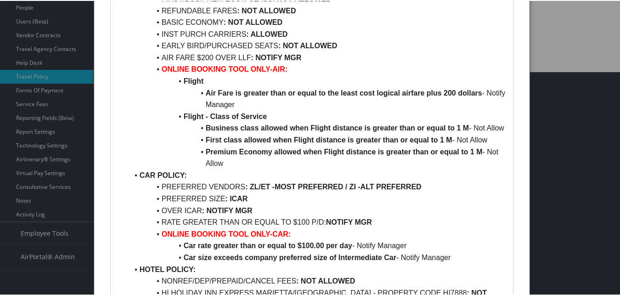
scroll to position [275, 0]
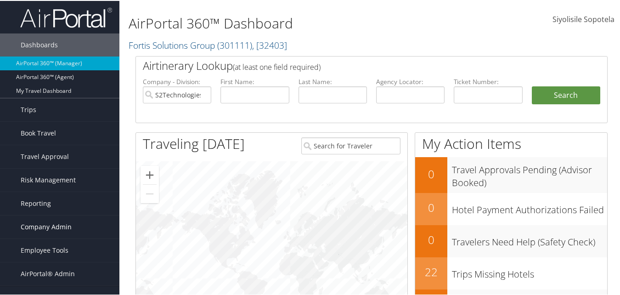
click at [43, 229] on span "Company Admin" at bounding box center [46, 225] width 51 height 23
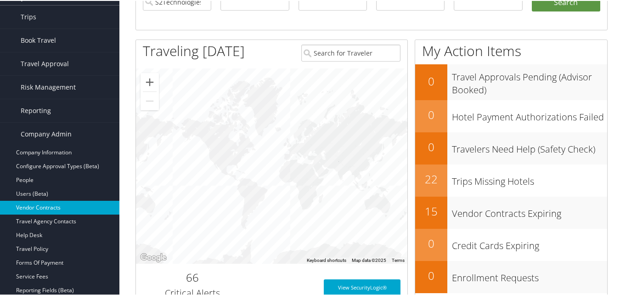
scroll to position [92, 0]
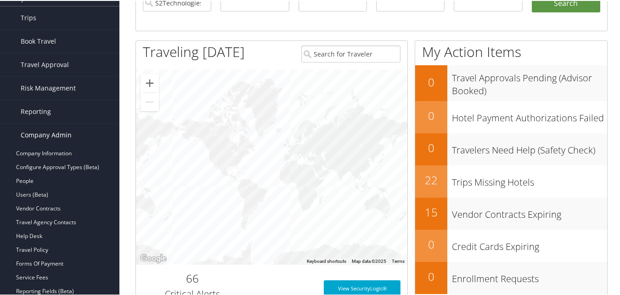
click at [33, 131] on span "Company Admin" at bounding box center [46, 134] width 51 height 23
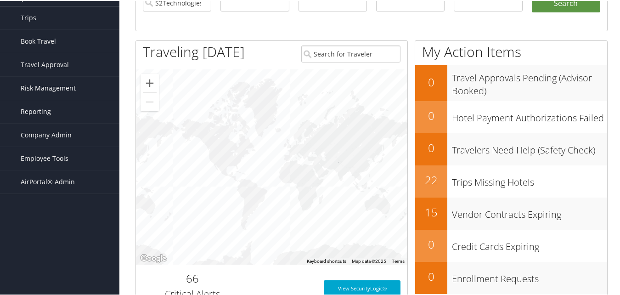
click at [39, 107] on span "Reporting" at bounding box center [36, 110] width 30 height 23
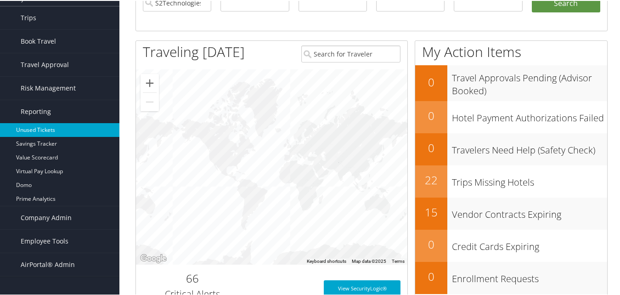
click at [39, 128] on link "Unused Tickets" at bounding box center [59, 129] width 119 height 14
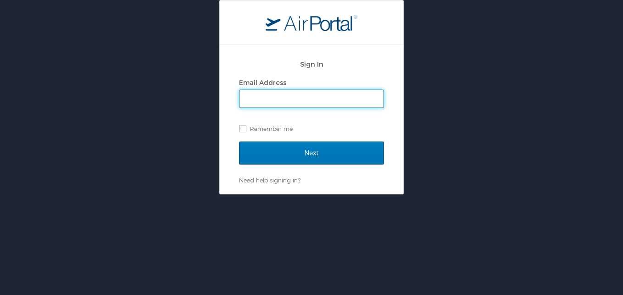
click at [292, 100] on input "Email Address" at bounding box center [312, 98] width 144 height 17
type input "siyolisile.sopotela@cbtravel,com"
click at [239, 141] on input "Next" at bounding box center [311, 152] width 145 height 23
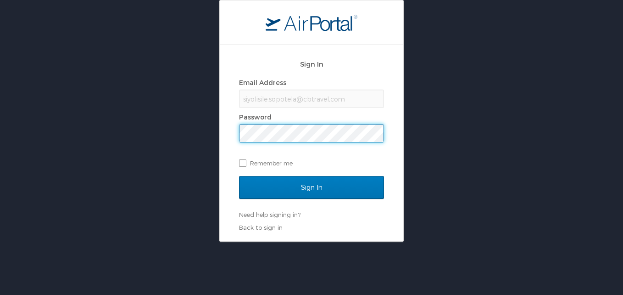
click at [239, 176] on input "Sign In" at bounding box center [311, 187] width 145 height 23
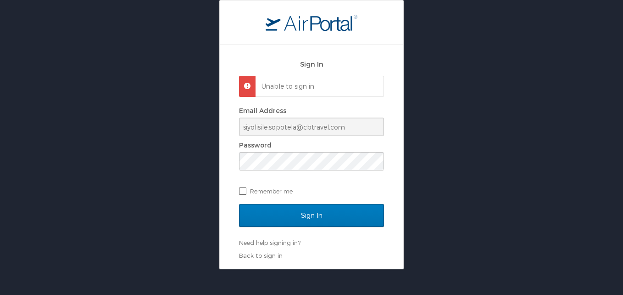
click at [242, 192] on label "Remember me" at bounding box center [311, 191] width 145 height 14
click at [242, 192] on input "Remember me" at bounding box center [242, 190] width 6 height 6
checkbox input "true"
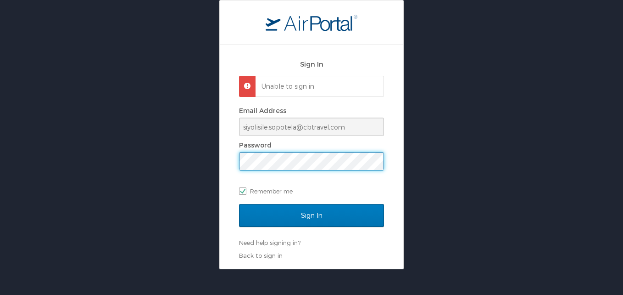
click at [239, 204] on input "Sign In" at bounding box center [311, 215] width 145 height 23
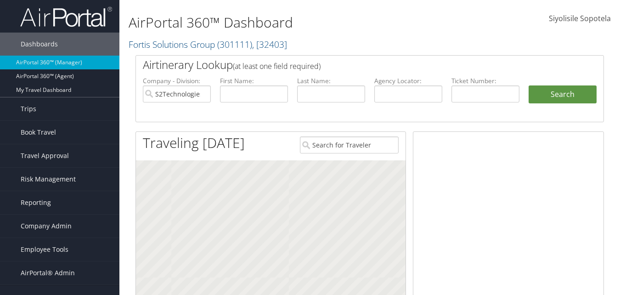
scroll to position [92, 0]
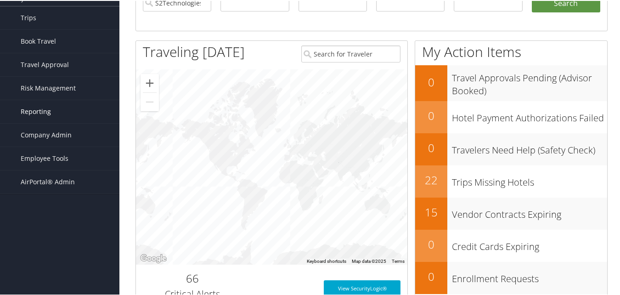
click at [39, 114] on span "Reporting" at bounding box center [36, 110] width 30 height 23
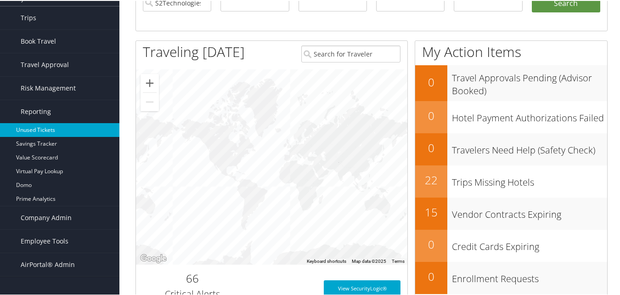
click at [42, 130] on link "Unused Tickets" at bounding box center [59, 129] width 119 height 14
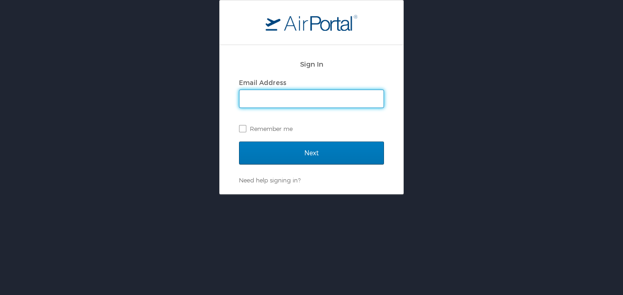
click at [259, 100] on input "Email Address" at bounding box center [312, 98] width 144 height 17
type input "siyolisile.sopotela@cbtravel.com"
click at [239, 141] on input "Next" at bounding box center [311, 152] width 145 height 23
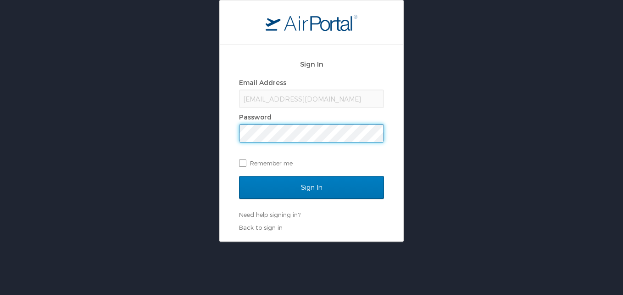
click at [239, 176] on input "Sign In" at bounding box center [311, 187] width 145 height 23
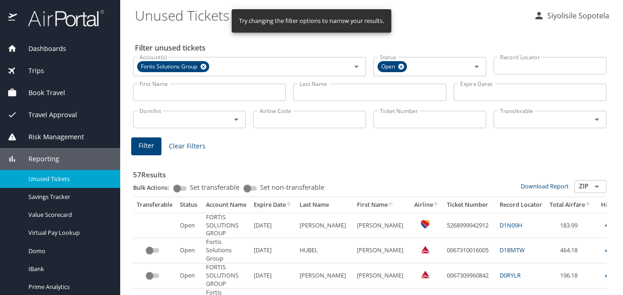
click at [311, 92] on input "Last Name" at bounding box center [369, 92] width 153 height 17
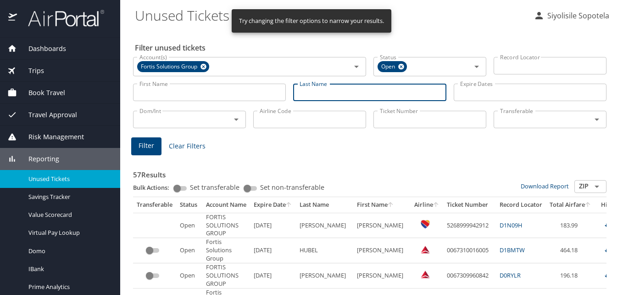
paste input "[PERSON_NAME]"
type input "MEISTER"
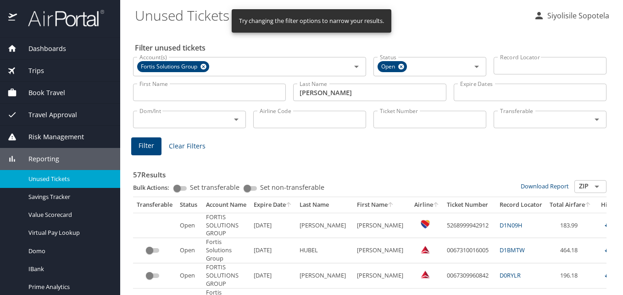
click at [235, 94] on input "First Name" at bounding box center [209, 92] width 153 height 17
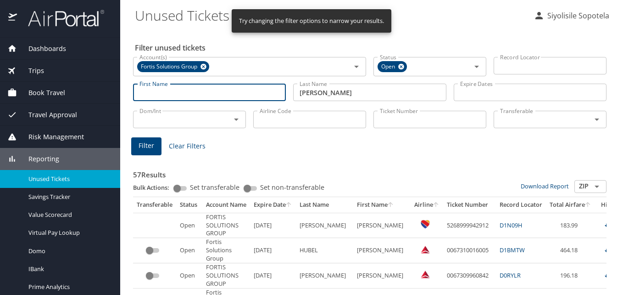
paste input "ZACHARY"
type input "ZACHARY"
click at [144, 145] on span "Filter" at bounding box center [147, 145] width 16 height 11
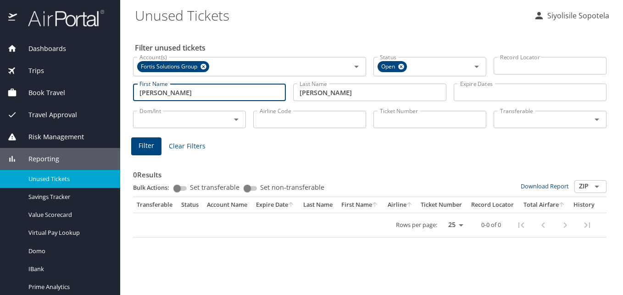
drag, startPoint x: 232, startPoint y: 95, endPoint x: 124, endPoint y: 90, distance: 108.4
click at [124, 90] on main "Unused Tickets Siyolisile Sopotela Filter unused tickets Account(s) Fortis Solu…" at bounding box center [371, 147] width 503 height 295
click at [264, 119] on input "Airline Code" at bounding box center [309, 119] width 113 height 17
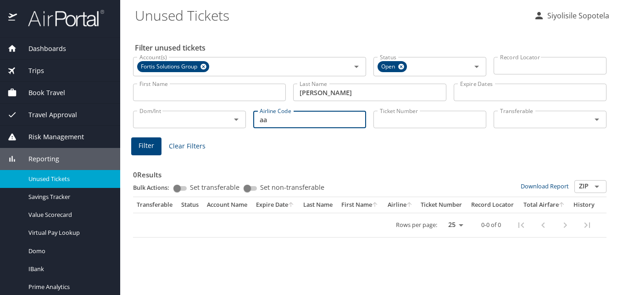
type input "aa"
click at [140, 146] on span "Filter" at bounding box center [147, 145] width 16 height 11
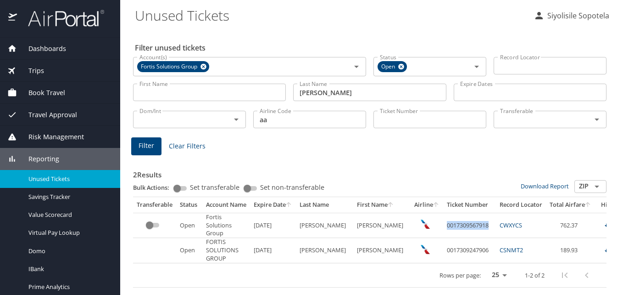
drag, startPoint x: 464, startPoint y: 227, endPoint x: 421, endPoint y: 229, distance: 43.2
click at [443, 229] on td "0017309567918" at bounding box center [469, 224] width 53 height 25
copy td "0017309567918"
click at [546, 227] on td "762.37" at bounding box center [570, 224] width 49 height 25
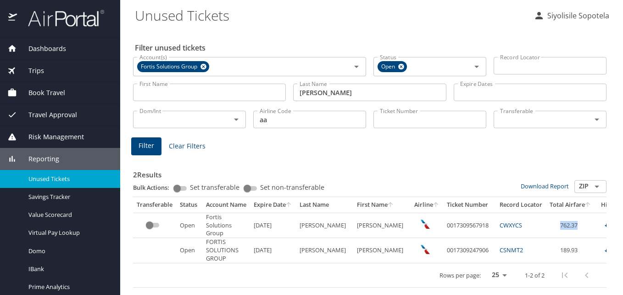
copy td "762.37"
drag, startPoint x: 493, startPoint y: 224, endPoint x: 477, endPoint y: 223, distance: 16.6
click at [496, 223] on td "CWXYCS" at bounding box center [521, 224] width 50 height 25
copy link "CWXYCS"
drag, startPoint x: 464, startPoint y: 228, endPoint x: 420, endPoint y: 225, distance: 44.2
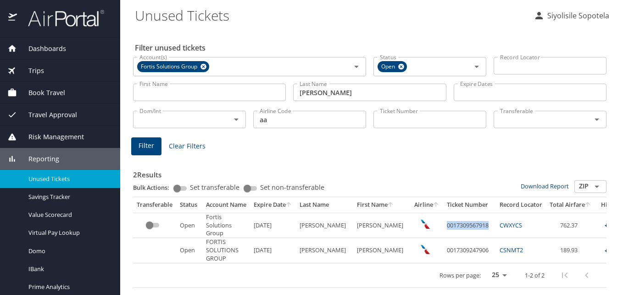
click at [443, 225] on td "0017309567918" at bounding box center [469, 224] width 53 height 25
copy td "0017309567918"
click at [500, 225] on link "CWXYCS" at bounding box center [511, 225] width 22 height 8
click at [416, 150] on div "2 Results Bulk Actions: Set transferable Set non-transferable Download Report Z…" at bounding box center [369, 220] width 481 height 141
drag, startPoint x: 467, startPoint y: 224, endPoint x: 422, endPoint y: 227, distance: 45.1
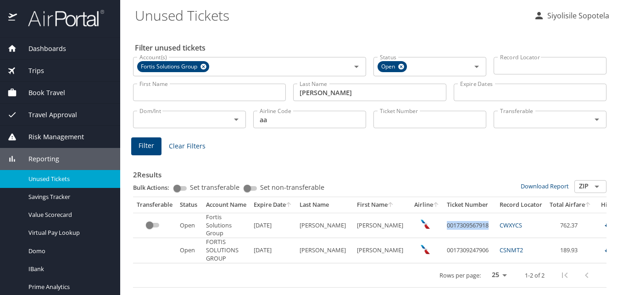
click at [443, 227] on td "0017309567918" at bounding box center [469, 224] width 53 height 25
copy td "0017309567918"
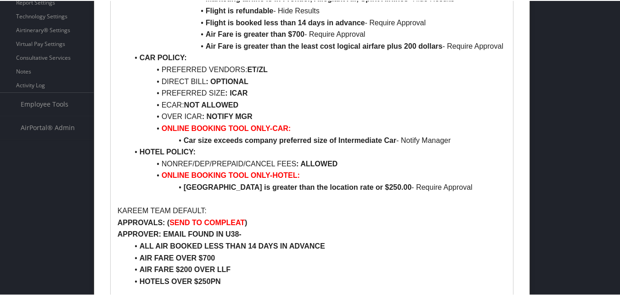
scroll to position [367, 0]
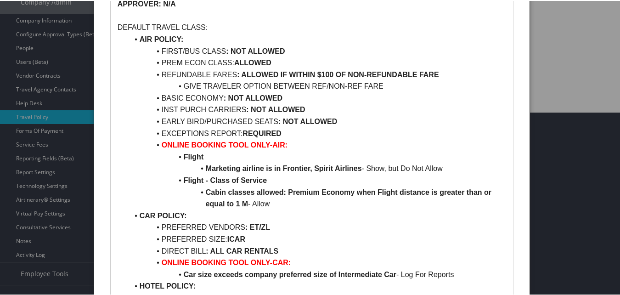
scroll to position [184, 0]
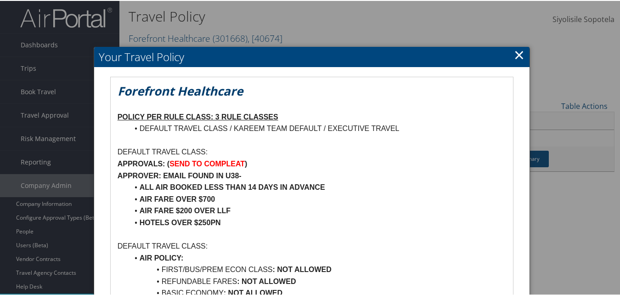
click at [477, 23] on div at bounding box center [311, 147] width 623 height 295
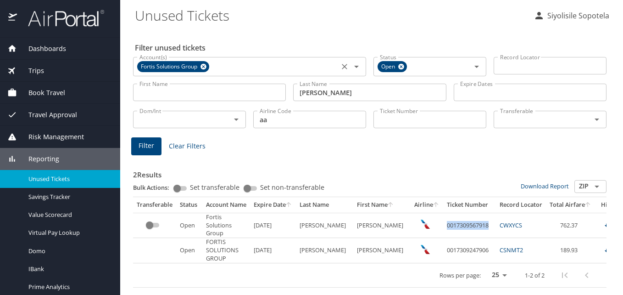
click at [341, 64] on icon "Clear" at bounding box center [344, 66] width 9 height 9
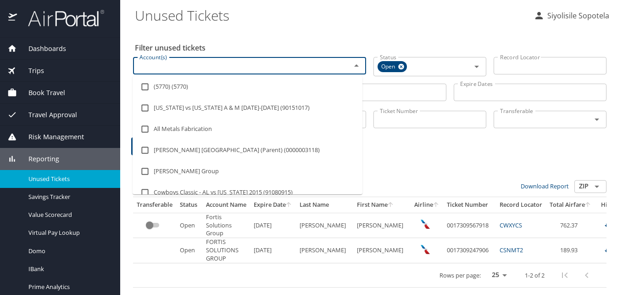
click at [197, 64] on input "Account(s)" at bounding box center [236, 66] width 201 height 12
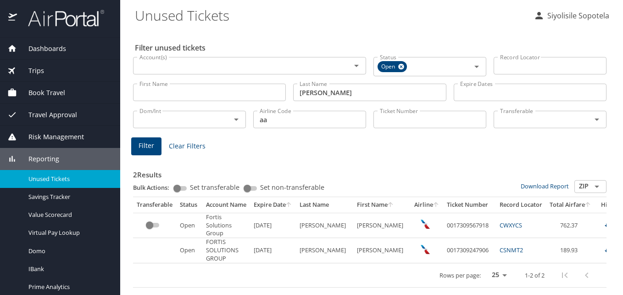
click at [195, 90] on input "First Name" at bounding box center [209, 92] width 153 height 17
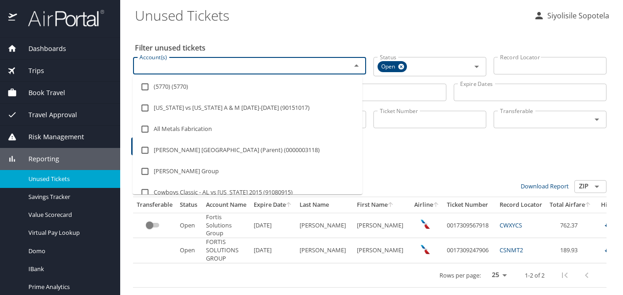
click at [190, 67] on input "Account(s)" at bounding box center [236, 66] width 201 height 12
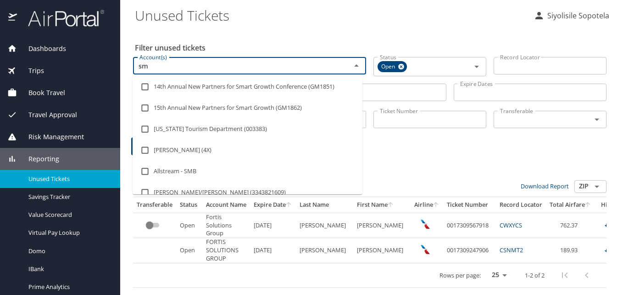
type input "sme"
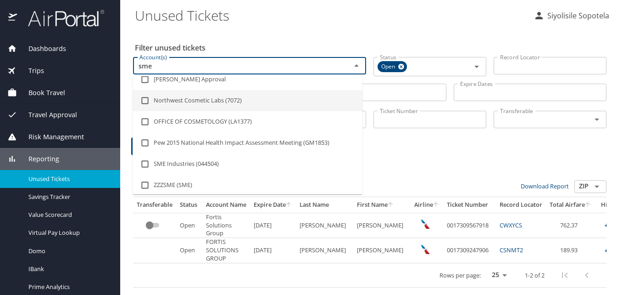
scroll to position [97, 0]
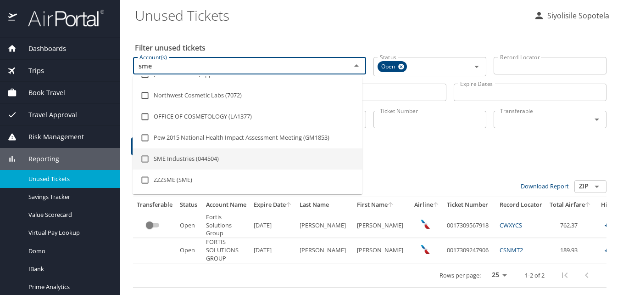
click at [202, 156] on li "SME Industries (044504)" at bounding box center [248, 158] width 230 height 21
checkbox input "true"
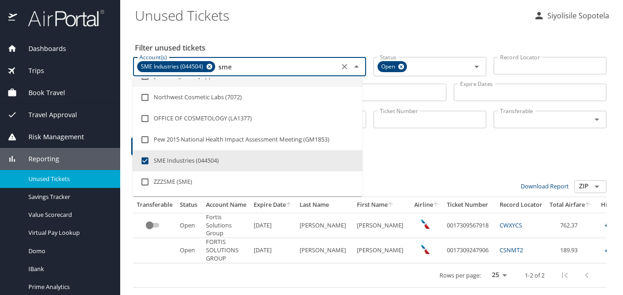
click at [239, 67] on input "sme" at bounding box center [277, 67] width 120 height 12
type input "sm"
checkbox input "false"
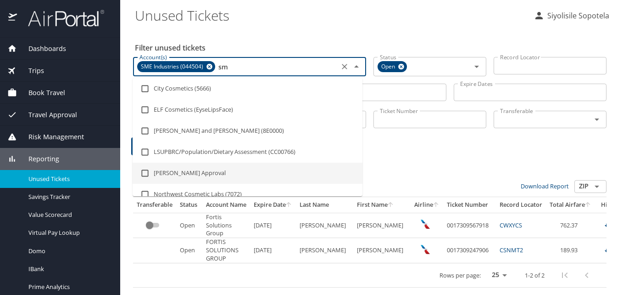
type input "s"
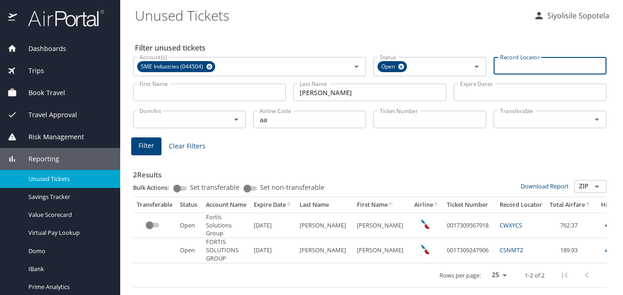
click at [521, 67] on input "Record Locator" at bounding box center [550, 65] width 113 height 17
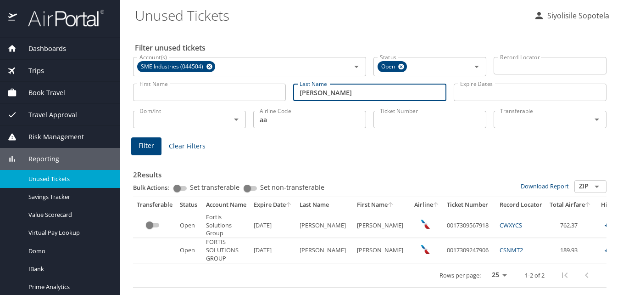
drag, startPoint x: 360, startPoint y: 92, endPoint x: 294, endPoint y: 88, distance: 66.2
click at [294, 88] on input "MEISTER" at bounding box center [369, 92] width 153 height 17
click at [285, 118] on input "aa" at bounding box center [309, 119] width 113 height 17
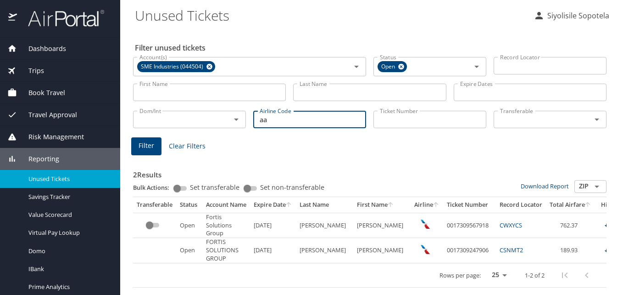
type input "a"
type input "wn"
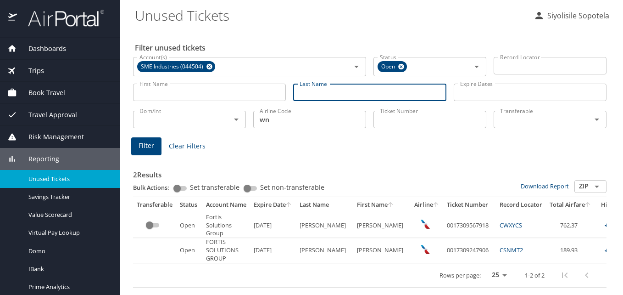
click at [374, 89] on input "Last Name" at bounding box center [369, 92] width 153 height 17
type input "barrier"
click at [151, 139] on button "Filter" at bounding box center [146, 146] width 30 height 18
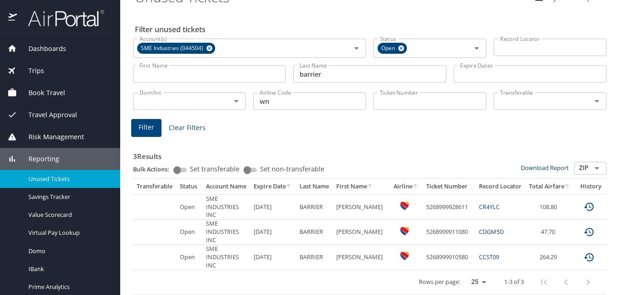
scroll to position [28, 0]
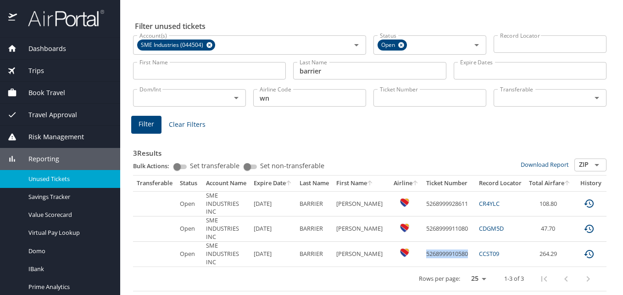
drag, startPoint x: 466, startPoint y: 248, endPoint x: 419, endPoint y: 249, distance: 46.8
click at [423, 249] on td "5268999910580" at bounding box center [449, 253] width 53 height 25
drag, startPoint x: 419, startPoint y: 249, endPoint x: 426, endPoint y: 246, distance: 8.0
copy td "5268999910580"
click at [188, 119] on span "Clear Filters" at bounding box center [187, 124] width 37 height 11
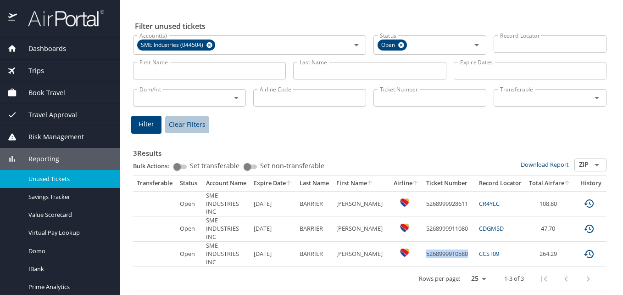
scroll to position [27, 0]
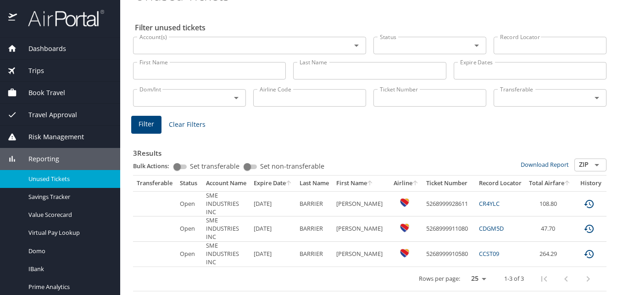
click at [393, 89] on input "Ticket Number" at bounding box center [430, 97] width 113 height 17
paste input "0067309459254"
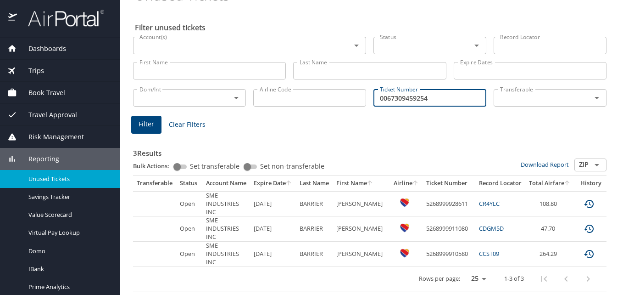
type input "0067309459254"
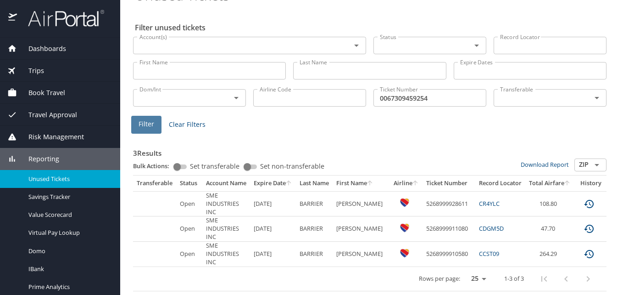
click at [150, 121] on span "Filter" at bounding box center [147, 123] width 16 height 11
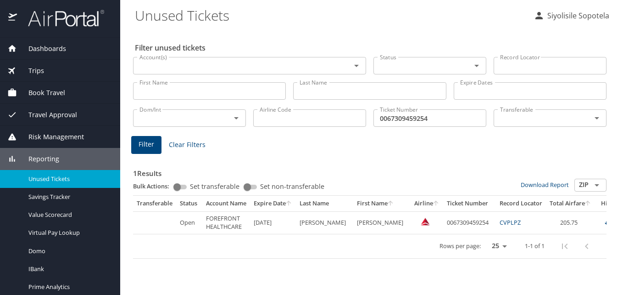
scroll to position [0, 0]
drag, startPoint x: 503, startPoint y: 221, endPoint x: 479, endPoint y: 220, distance: 23.9
click at [496, 220] on td "CVPLPZ" at bounding box center [521, 222] width 50 height 22
copy link "CVPLPZ"
click at [502, 221] on td "CVPLPZ" at bounding box center [521, 222] width 50 height 22
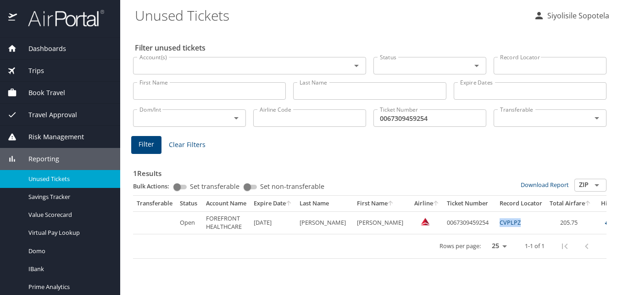
drag, startPoint x: 491, startPoint y: 220, endPoint x: 478, endPoint y: 219, distance: 12.9
click at [496, 219] on td "CVPLPZ" at bounding box center [521, 222] width 50 height 22
drag, startPoint x: 471, startPoint y: 223, endPoint x: 425, endPoint y: 220, distance: 46.4
click at [443, 220] on td "0067309459254" at bounding box center [469, 222] width 53 height 22
drag, startPoint x: 502, startPoint y: 222, endPoint x: 480, endPoint y: 221, distance: 22.0
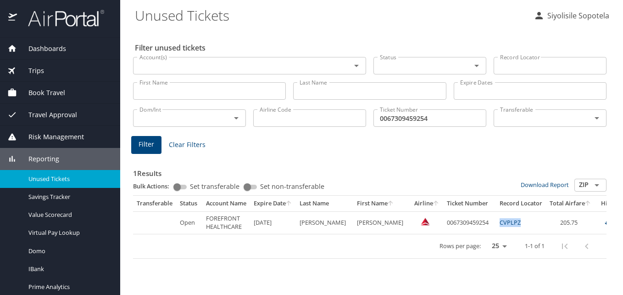
click at [496, 221] on td "CVPLPZ" at bounding box center [521, 222] width 50 height 22
copy link "CVPLPZ"
click at [305, 240] on div "Rows per page: 25 50 100 1-1 of 1" at bounding box center [390, 246] width 506 height 24
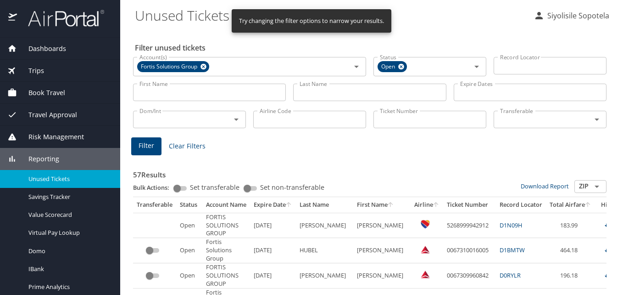
click at [179, 147] on span "Clear Filters" at bounding box center [187, 145] width 37 height 11
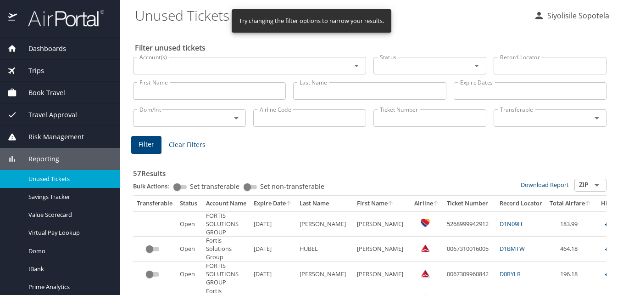
click at [454, 116] on input "Ticket Number" at bounding box center [430, 117] width 113 height 17
paste input "5268999910580"
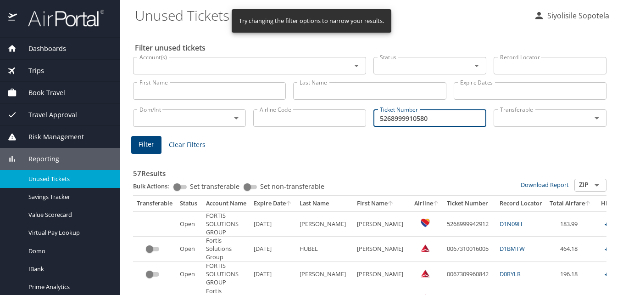
type input "5268999910580"
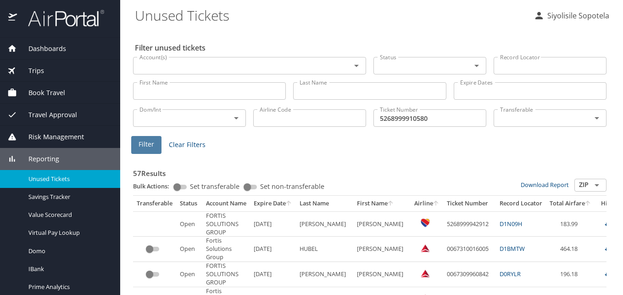
click at [143, 146] on span "Filter" at bounding box center [147, 144] width 16 height 11
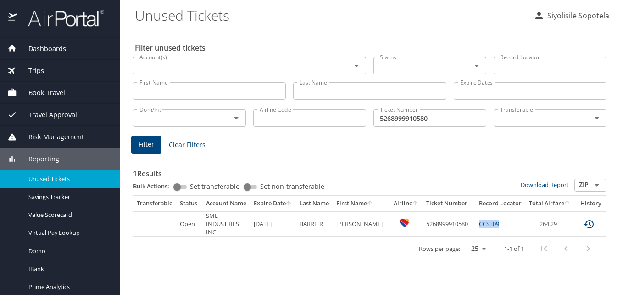
drag, startPoint x: 507, startPoint y: 223, endPoint x: 466, endPoint y: 224, distance: 40.4
click at [466, 224] on tr "Open SME INDUSTRIES INC 5/27/2026 BARRIER MORRIS BUHKARI 5268999910580 CCST09 2…" at bounding box center [381, 223] width 497 height 25
copy tr "CCST09"
click at [321, 92] on input "Last Name" at bounding box center [369, 90] width 153 height 17
drag, startPoint x: 328, startPoint y: 220, endPoint x: 299, endPoint y: 222, distance: 29.4
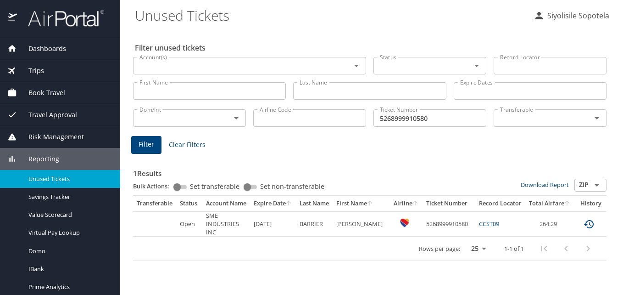
click at [299, 222] on tr "Open SME INDUSTRIES INC 5/27/2026 BARRIER MORRIS BUHKARI 5268999910580 CCST09 2…" at bounding box center [381, 223] width 497 height 25
copy tr "BARRIER"
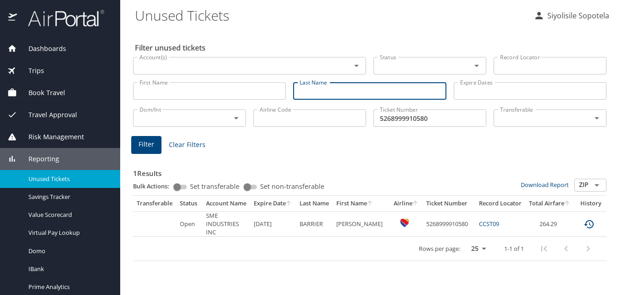
click at [336, 88] on input "Last Name" at bounding box center [369, 90] width 153 height 17
paste input "BARRIER"
type input "BARRIER"
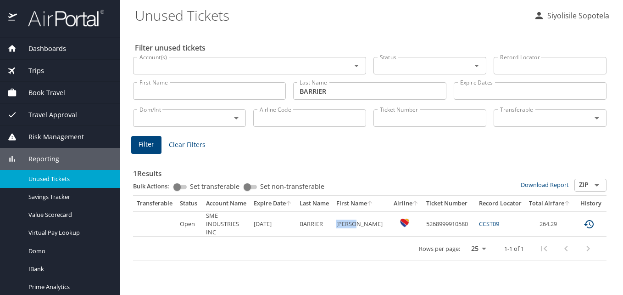
drag, startPoint x: 366, startPoint y: 218, endPoint x: 339, endPoint y: 215, distance: 27.7
click at [339, 215] on BUHKARI "MORRIS BUHKARI" at bounding box center [361, 223] width 57 height 25
copy BUHKARI "MORRIS"
click at [241, 91] on input "First Name" at bounding box center [209, 90] width 153 height 17
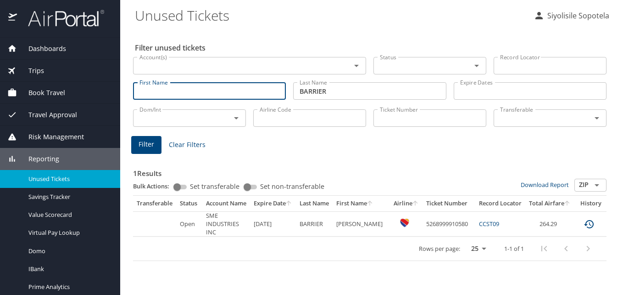
paste input "MORRIS"
type input "MORRIS"
click at [151, 148] on span "Filter" at bounding box center [147, 144] width 16 height 11
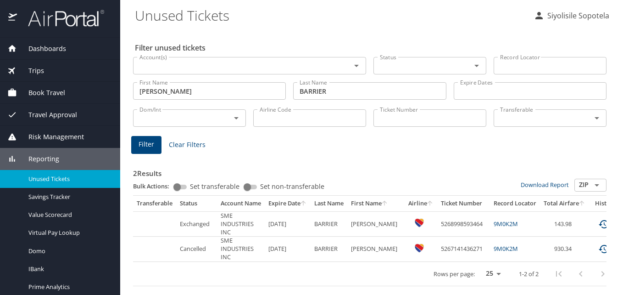
scroll to position [2, 0]
drag, startPoint x: 516, startPoint y: 221, endPoint x: 491, endPoint y: 219, distance: 25.3
click at [491, 219] on td "9M0K2M" at bounding box center [515, 223] width 50 height 25
click at [419, 115] on input "Ticket Number" at bounding box center [430, 117] width 113 height 17
click at [338, 121] on input "Airline Code" at bounding box center [309, 117] width 113 height 17
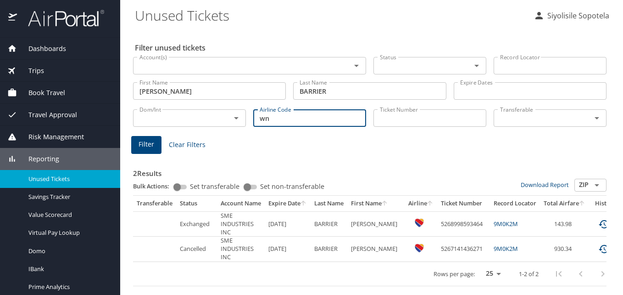
type input "wn"
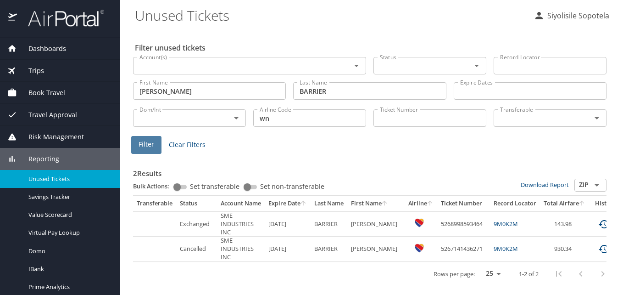
click at [147, 142] on span "Filter" at bounding box center [147, 144] width 16 height 11
click at [182, 142] on span "Clear Filters" at bounding box center [187, 144] width 37 height 11
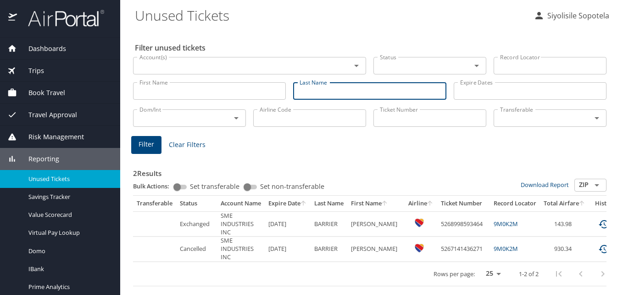
click at [321, 89] on input "Last Name" at bounding box center [369, 90] width 153 height 17
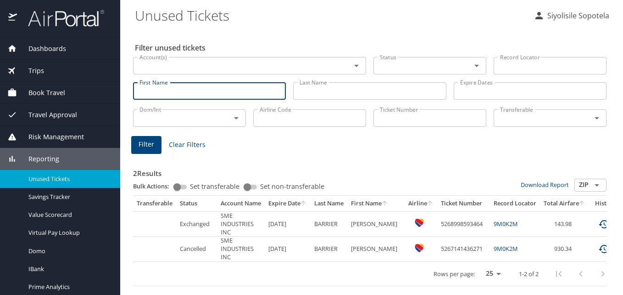
click at [211, 94] on input "First Name" at bounding box center [209, 90] width 153 height 17
click at [259, 94] on input "First Name" at bounding box center [209, 90] width 153 height 17
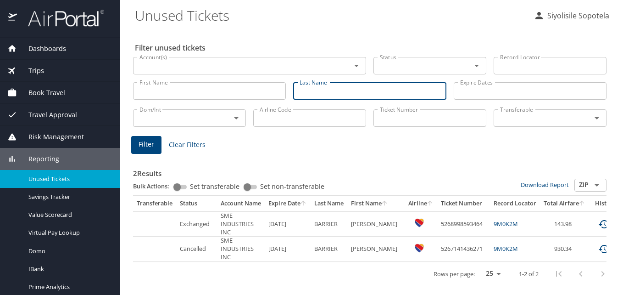
click at [352, 87] on input "Last Name" at bounding box center [369, 90] width 153 height 17
paste input "BARRIER"
type input "BARRIER"
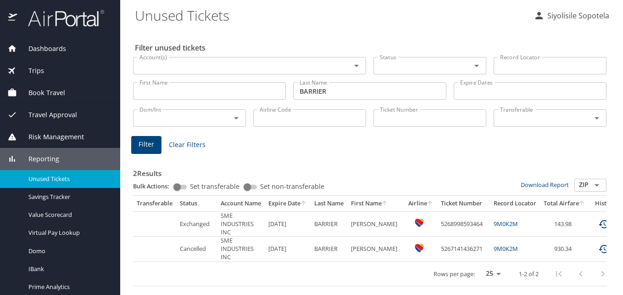
click at [230, 87] on input "First Name" at bounding box center [209, 90] width 153 height 17
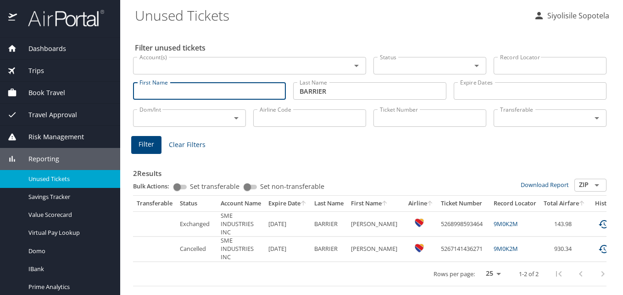
paste input "MORRIS BUHKARI"
type input "MORRIS BUHKARI"
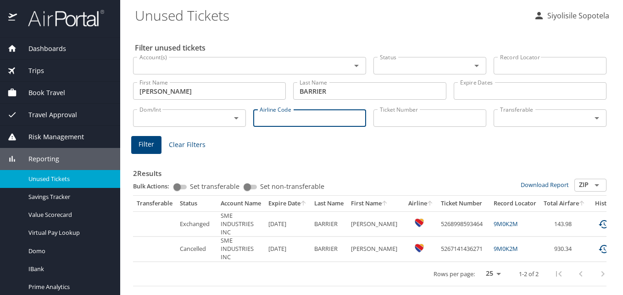
click at [339, 117] on input "Airline Code" at bounding box center [309, 117] width 113 height 17
type input "wn"
click at [218, 63] on input "Account(s)" at bounding box center [236, 66] width 201 height 12
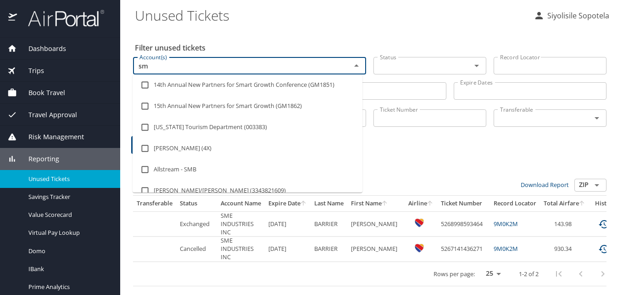
type input "sme"
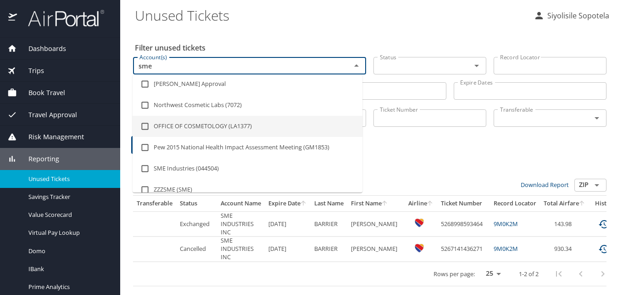
scroll to position [92, 0]
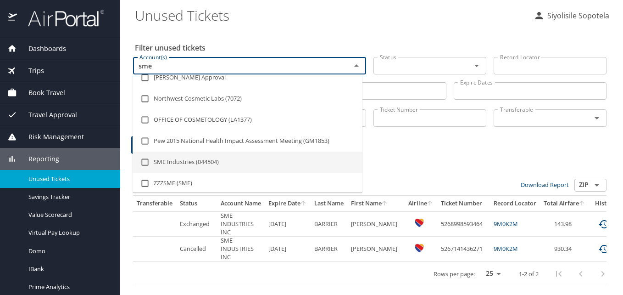
click at [206, 159] on li "SME Industries (044504)" at bounding box center [248, 161] width 230 height 21
checkbox input "true"
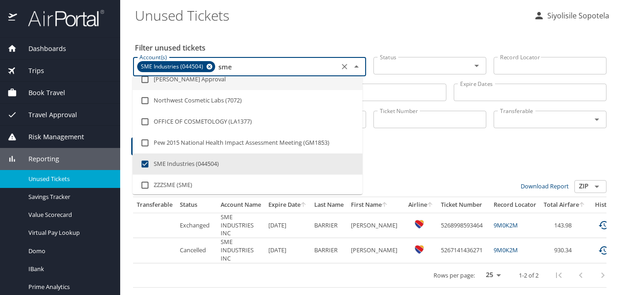
click at [297, 66] on input "sme" at bounding box center [277, 67] width 120 height 12
type input "sm"
checkbox input "false"
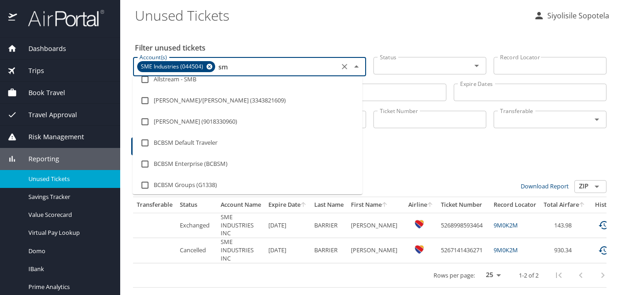
scroll to position [0, 0]
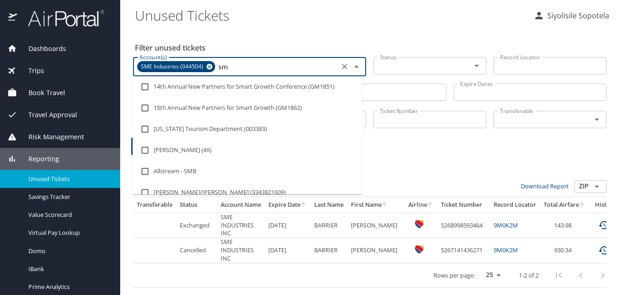
type input "s"
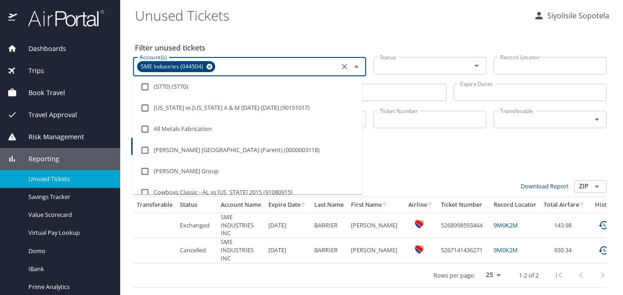
click at [424, 157] on div "2 Results Bulk Actions: Set transferable Set non-transferable Download Report Z…" at bounding box center [370, 222] width 474 height 130
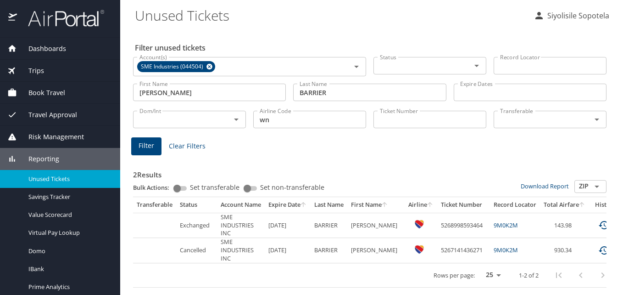
click at [153, 142] on span "Filter" at bounding box center [147, 145] width 16 height 11
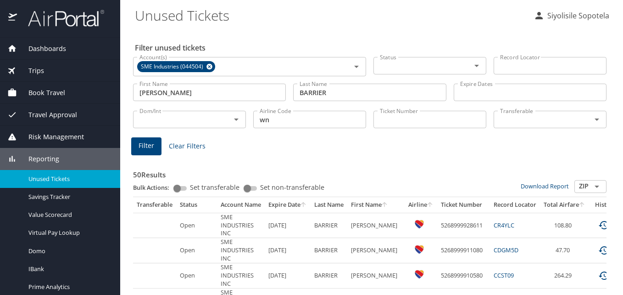
click at [471, 67] on icon "Open" at bounding box center [476, 65] width 11 height 11
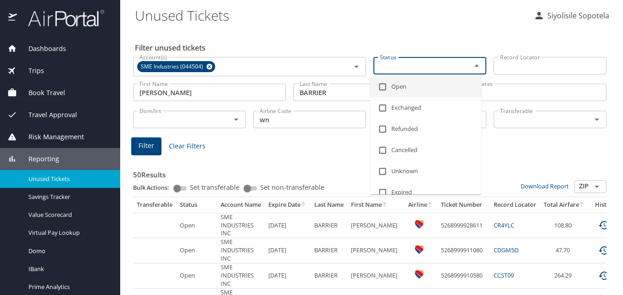
click at [392, 85] on li "Open" at bounding box center [425, 86] width 111 height 21
checkbox input "true"
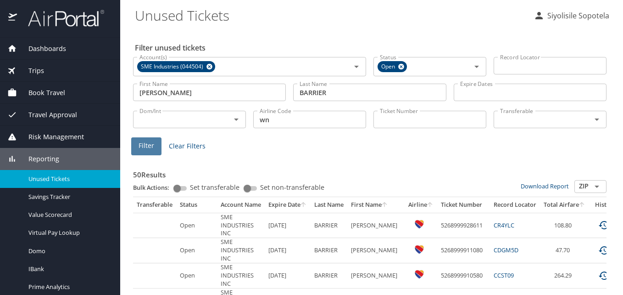
click at [144, 147] on span "Filter" at bounding box center [147, 145] width 16 height 11
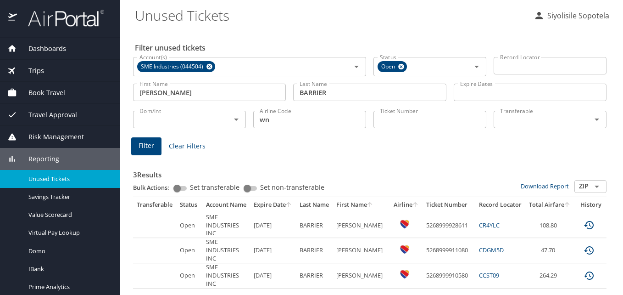
scroll to position [28, 0]
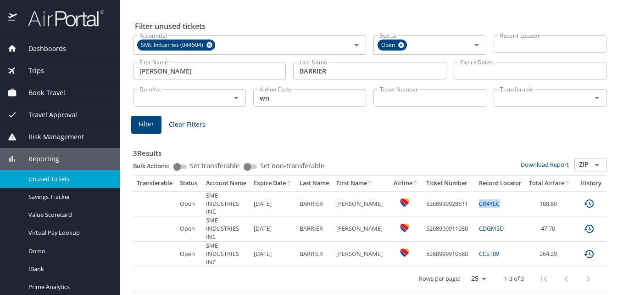
drag, startPoint x: 502, startPoint y: 195, endPoint x: 475, endPoint y: 198, distance: 27.2
click at [475, 198] on td "CR4YLC" at bounding box center [500, 203] width 50 height 25
drag, startPoint x: 475, startPoint y: 198, endPoint x: 485, endPoint y: 197, distance: 9.6
copy link "CR4YLC"
drag, startPoint x: 501, startPoint y: 221, endPoint x: 485, endPoint y: 223, distance: 16.6
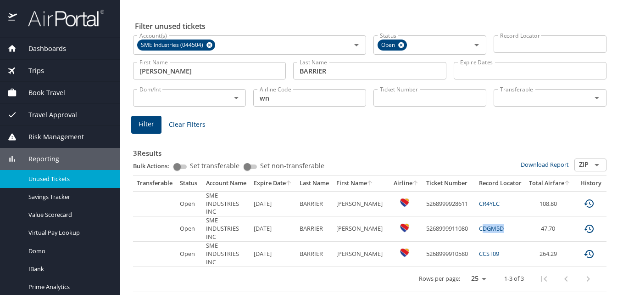
click at [485, 223] on td "CDGM5D" at bounding box center [500, 228] width 50 height 25
drag, startPoint x: 485, startPoint y: 223, endPoint x: 475, endPoint y: 246, distance: 25.5
click at [475, 246] on td "CCST09" at bounding box center [500, 253] width 50 height 25
drag, startPoint x: 475, startPoint y: 246, endPoint x: 482, endPoint y: 247, distance: 7.4
copy link "CCST09"
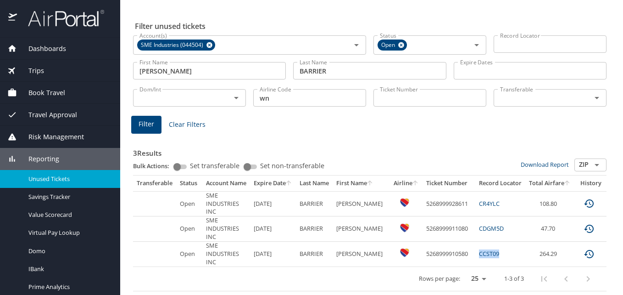
click at [177, 119] on span "Clear Filters" at bounding box center [187, 124] width 37 height 11
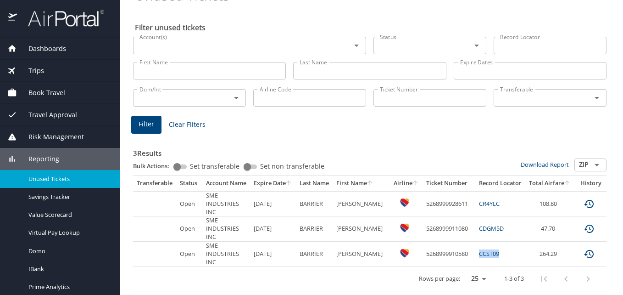
scroll to position [27, 0]
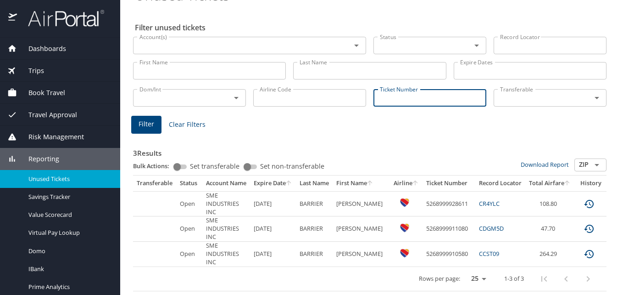
click at [402, 89] on input "Ticket Number" at bounding box center [430, 97] width 113 height 17
paste input "0067309459254"
type input "0067309459254"
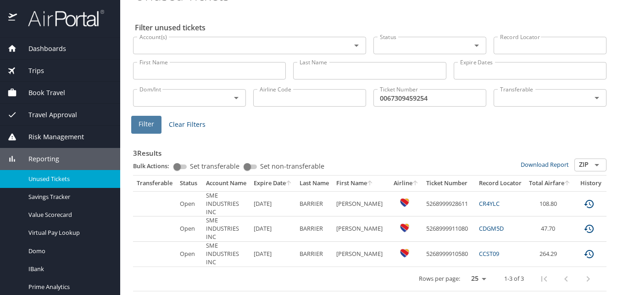
click at [147, 119] on span "Filter" at bounding box center [147, 123] width 16 height 11
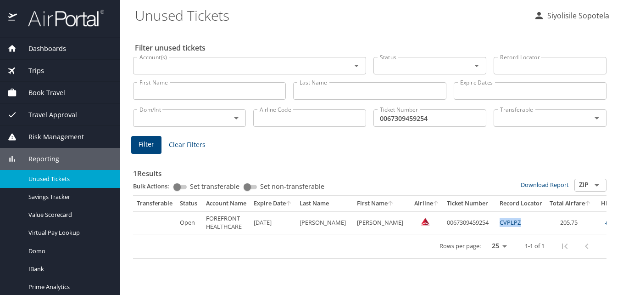
drag, startPoint x: 502, startPoint y: 221, endPoint x: 480, endPoint y: 221, distance: 22.5
click at [496, 221] on td "CVPLPZ" at bounding box center [521, 222] width 50 height 22
copy link "CVPLPZ"
drag, startPoint x: 569, startPoint y: 223, endPoint x: 542, endPoint y: 222, distance: 27.6
click at [546, 222] on td "205.75" at bounding box center [570, 222] width 49 height 22
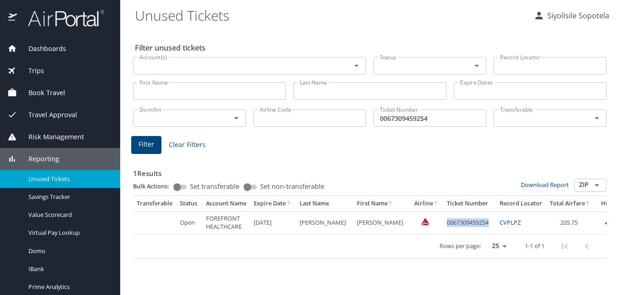
drag, startPoint x: 460, startPoint y: 222, endPoint x: 425, endPoint y: 221, distance: 35.3
click at [443, 221] on td "0067309459254" at bounding box center [469, 222] width 53 height 22
copy td "0067309459254"
click at [468, 221] on td "0067309459254" at bounding box center [469, 222] width 53 height 22
drag, startPoint x: 470, startPoint y: 222, endPoint x: 425, endPoint y: 221, distance: 45.5
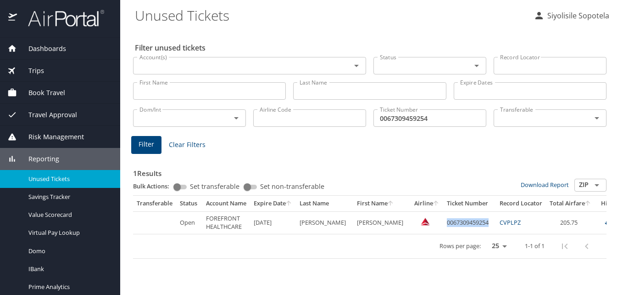
click at [443, 221] on td "0067309459254" at bounding box center [469, 222] width 53 height 22
copy td "0067309459254"
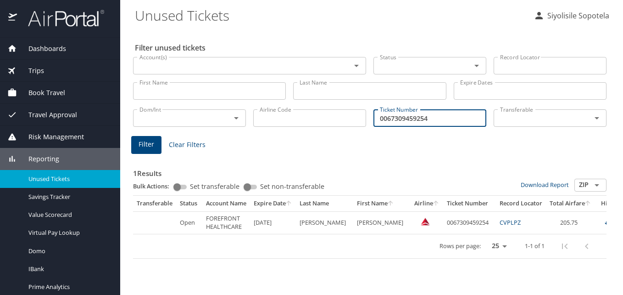
drag, startPoint x: 439, startPoint y: 117, endPoint x: 376, endPoint y: 121, distance: 62.5
click at [376, 121] on input "0067309459254" at bounding box center [430, 117] width 113 height 17
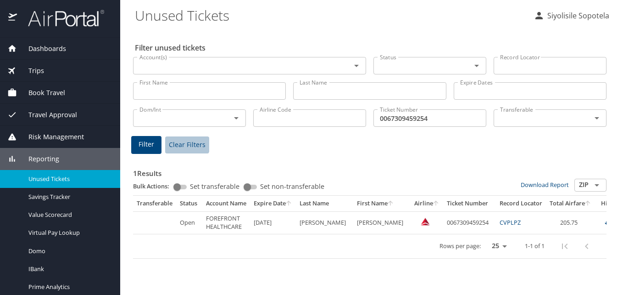
click at [184, 142] on span "Clear Filters" at bounding box center [187, 144] width 37 height 11
click at [168, 141] on button "Clear Filters" at bounding box center [187, 144] width 44 height 17
click at [341, 92] on input "Last Name" at bounding box center [369, 90] width 153 height 17
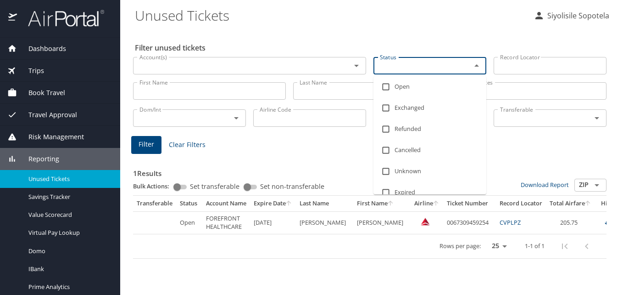
click at [453, 66] on input "Status" at bounding box center [416, 66] width 80 height 12
click at [411, 83] on li "Open" at bounding box center [430, 86] width 113 height 21
checkbox input "true"
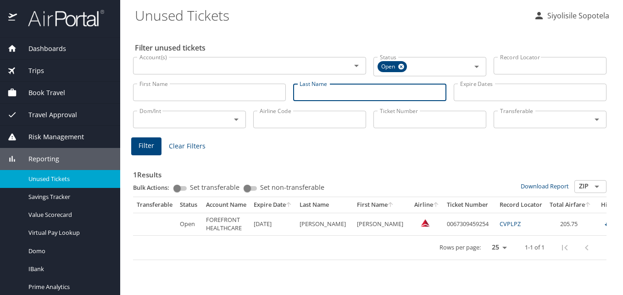
click at [314, 89] on input "Last Name" at bounding box center [369, 92] width 153 height 17
type input "barrier"
click at [212, 93] on input "First Name" at bounding box center [209, 92] width 153 height 17
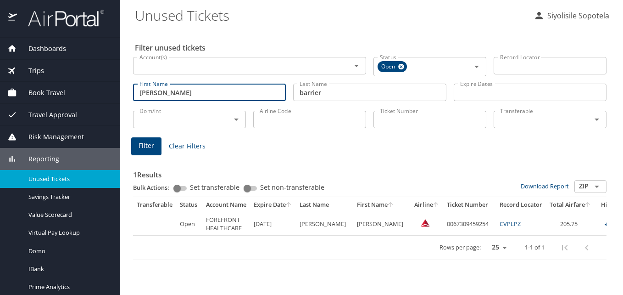
type input "morris"
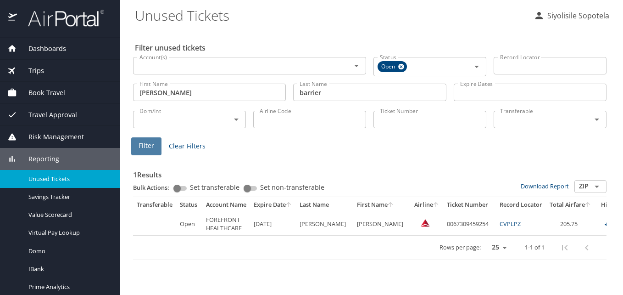
click at [151, 140] on span "Filter" at bounding box center [147, 145] width 16 height 11
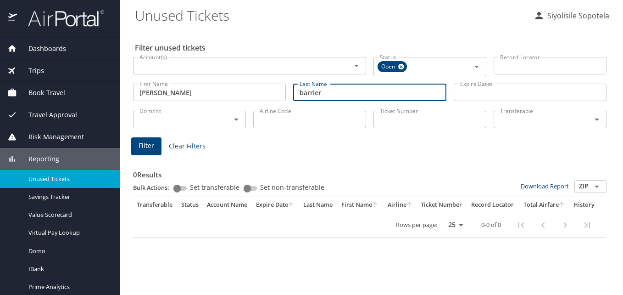
drag, startPoint x: 340, startPoint y: 93, endPoint x: 294, endPoint y: 96, distance: 46.5
click at [294, 96] on input "barrier" at bounding box center [369, 92] width 153 height 17
paste input "BARRIER"
type input "BARRIER"
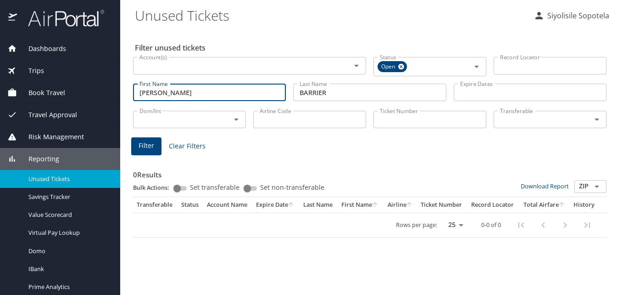
drag, startPoint x: 186, startPoint y: 95, endPoint x: 124, endPoint y: 95, distance: 62.0
click at [124, 95] on main "Unused Tickets Siyolisile Sopotela Filter unused tickets Account(s) Account(s) …" at bounding box center [371, 147] width 503 height 295
paste input "MORRIS BUHKARI"
type input "MORRIS BUHKARI"
click at [414, 117] on input "Ticket Number" at bounding box center [430, 119] width 113 height 17
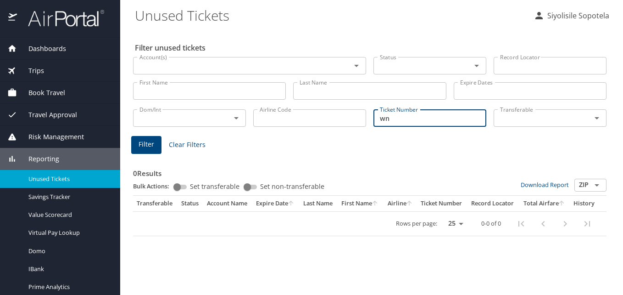
type input "wn"
click at [146, 140] on span "Filter" at bounding box center [147, 144] width 16 height 11
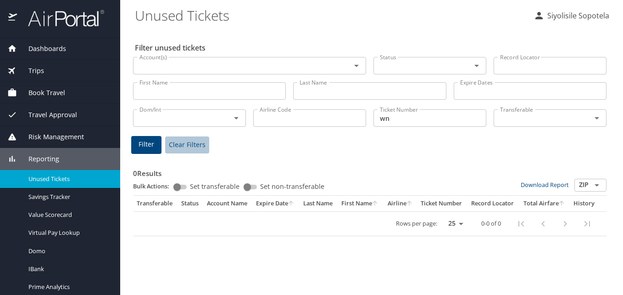
click at [186, 142] on span "Clear Filters" at bounding box center [187, 144] width 37 height 11
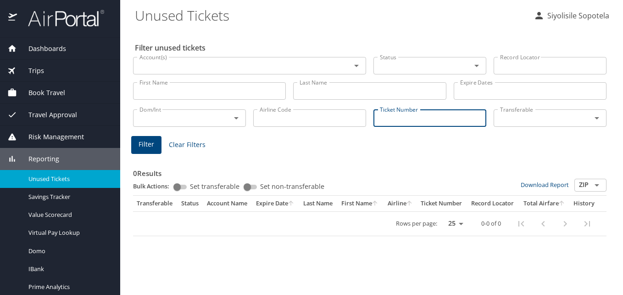
click at [385, 114] on input "Ticket Number" at bounding box center [430, 117] width 113 height 17
paste input "5268999910580"
type input "5268999910580"
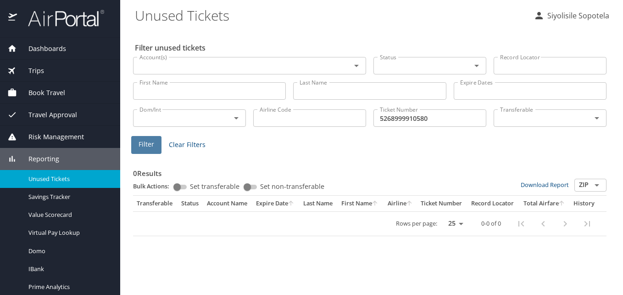
click at [150, 143] on span "Filter" at bounding box center [147, 144] width 16 height 11
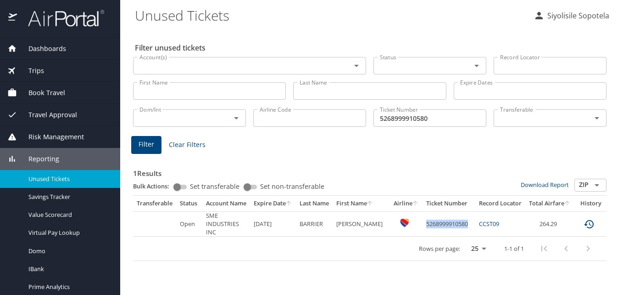
drag, startPoint x: 464, startPoint y: 223, endPoint x: 420, endPoint y: 223, distance: 44.5
click at [423, 223] on td "5268999910580" at bounding box center [449, 223] width 53 height 25
copy td "5268999910580"
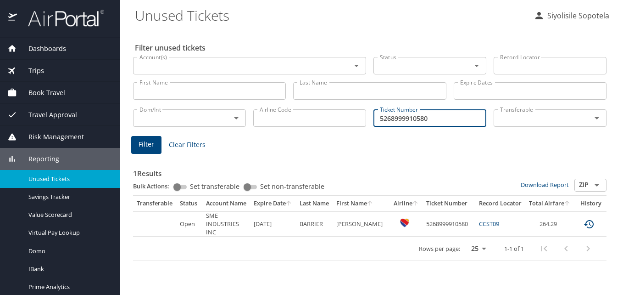
drag, startPoint x: 435, startPoint y: 117, endPoint x: 381, endPoint y: 115, distance: 53.7
click at [381, 115] on input "5268999910580" at bounding box center [430, 117] width 113 height 17
click at [175, 145] on span "Clear Filters" at bounding box center [187, 144] width 37 height 11
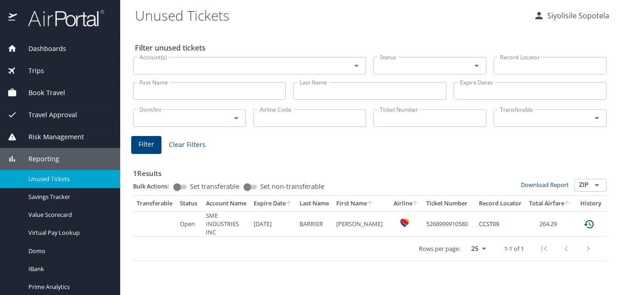
click at [39, 47] on span "Dashboards" at bounding box center [41, 49] width 49 height 10
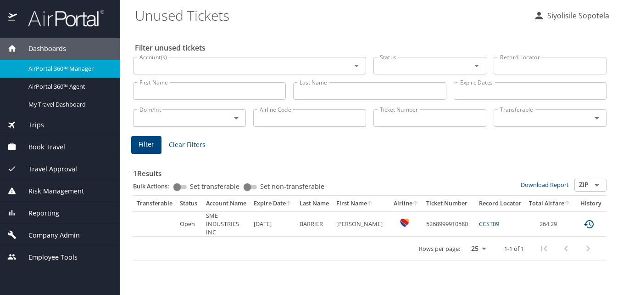
click at [38, 17] on img at bounding box center [61, 18] width 86 height 18
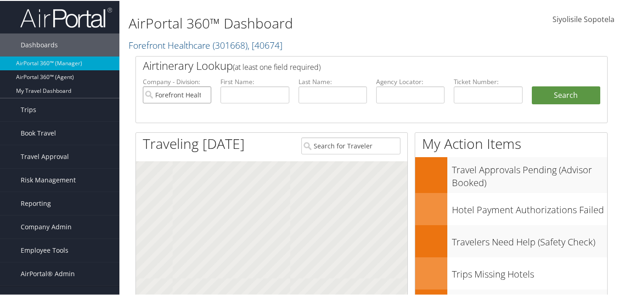
click at [205, 94] on input "Forefront Healthcare" at bounding box center [177, 93] width 68 height 17
click at [230, 91] on input "text" at bounding box center [254, 93] width 68 height 17
type input "[PERSON_NAME]"
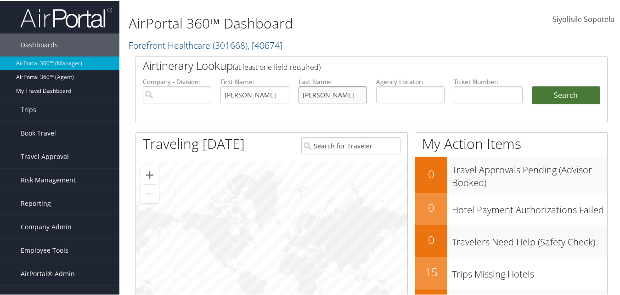
type input "[PERSON_NAME]"
click at [549, 91] on button "Search" at bounding box center [565, 94] width 68 height 18
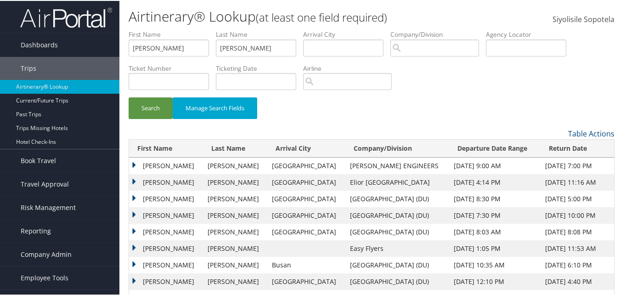
click at [135, 181] on td "[PERSON_NAME]" at bounding box center [166, 181] width 74 height 17
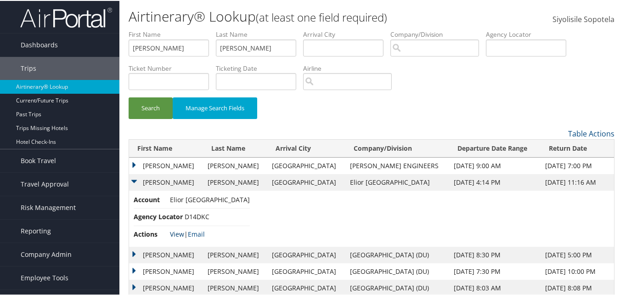
click at [179, 232] on link "View" at bounding box center [177, 233] width 14 height 9
drag, startPoint x: 201, startPoint y: 50, endPoint x: 119, endPoint y: 39, distance: 83.2
click at [119, 39] on div "Dashboards AirPortal 360™ (Manager) AirPortal 360™ (Agent) My Travel Dashboard …" at bounding box center [311, 197] width 623 height 394
drag, startPoint x: 258, startPoint y: 52, endPoint x: 218, endPoint y: 49, distance: 39.6
click at [218, 49] on input "[PERSON_NAME]" at bounding box center [256, 47] width 80 height 17
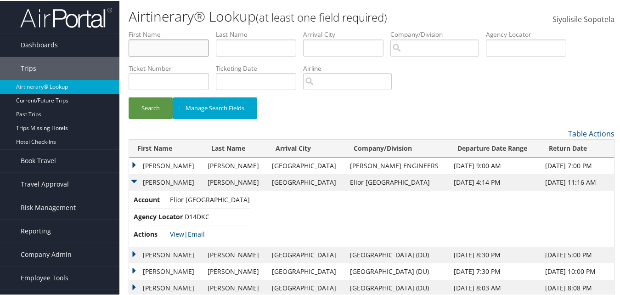
click at [157, 43] on input "text" at bounding box center [169, 47] width 80 height 17
type input "[PERSON_NAME]"
click at [239, 50] on input "text" at bounding box center [256, 47] width 80 height 17
click at [148, 110] on button "Search" at bounding box center [151, 107] width 44 height 22
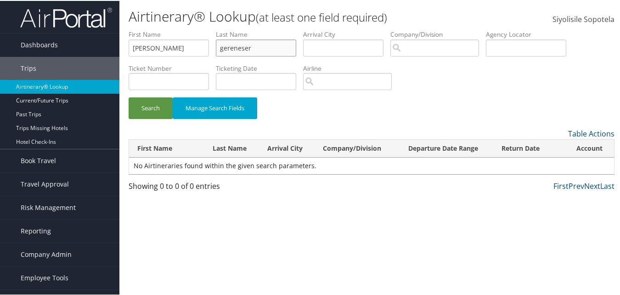
click at [250, 46] on input "gereneser" at bounding box center [256, 47] width 80 height 17
click at [238, 47] on input "gereneser" at bounding box center [256, 47] width 80 height 17
type input "Gerencser"
click at [146, 108] on button "Search" at bounding box center [151, 107] width 44 height 22
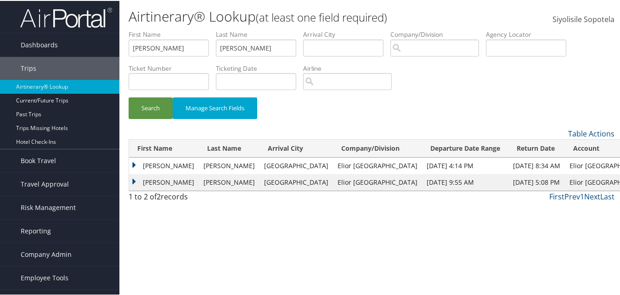
click at [132, 164] on td "THOMAS EDWARD" at bounding box center [164, 165] width 70 height 17
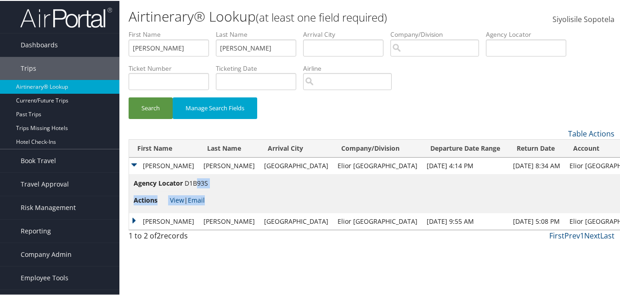
drag, startPoint x: 211, startPoint y: 182, endPoint x: 195, endPoint y: 184, distance: 16.1
click at [195, 184] on td "Agency Locator D1B93S Actions View | Email" at bounding box center [391, 192] width 525 height 39
drag, startPoint x: 195, startPoint y: 184, endPoint x: 213, endPoint y: 183, distance: 18.4
click at [219, 183] on td "Agency Locator D1B93S Actions View | Email" at bounding box center [391, 192] width 525 height 39
drag, startPoint x: 208, startPoint y: 182, endPoint x: 195, endPoint y: 181, distance: 13.8
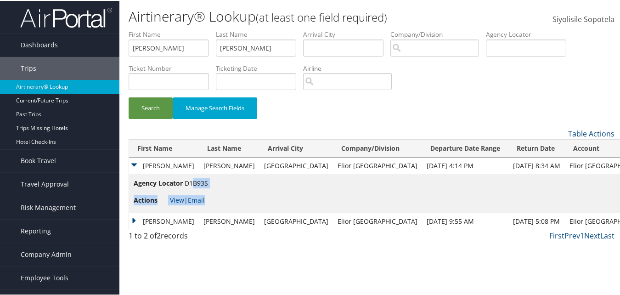
click at [195, 181] on td "Agency Locator D1B93S Actions View | Email" at bounding box center [391, 192] width 525 height 39
drag, startPoint x: 195, startPoint y: 181, endPoint x: 220, endPoint y: 182, distance: 25.3
click at [220, 182] on td "Agency Locator D1B93S Actions View | Email" at bounding box center [391, 192] width 525 height 39
drag, startPoint x: 184, startPoint y: 181, endPoint x: 207, endPoint y: 182, distance: 23.4
click at [207, 182] on li "Agency Locator D1B93S" at bounding box center [171, 184] width 74 height 14
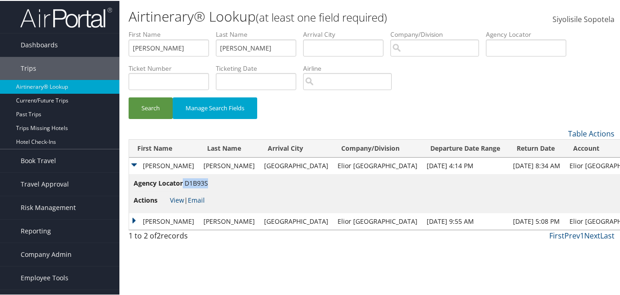
copy li "D1B93S"
click at [140, 219] on td "Thomas" at bounding box center [164, 220] width 70 height 17
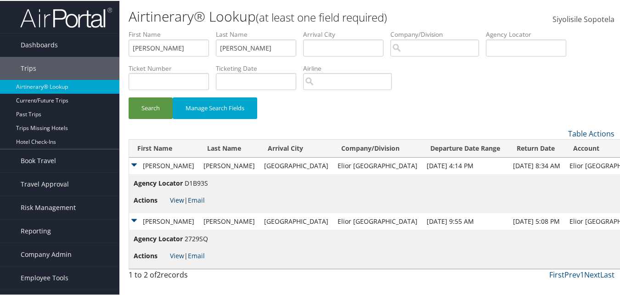
click at [175, 199] on link "View" at bounding box center [177, 199] width 14 height 9
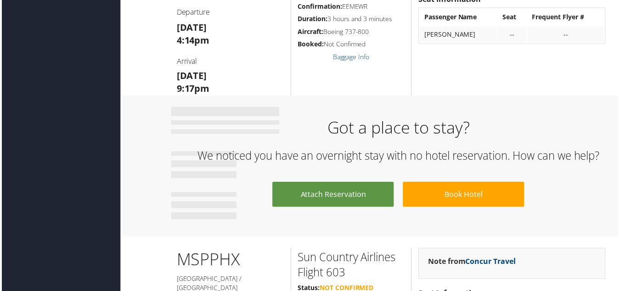
scroll to position [331, 0]
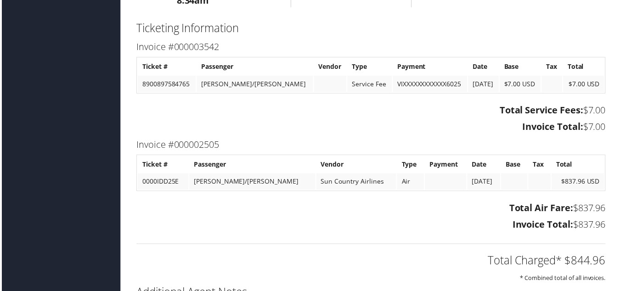
scroll to position [792, 0]
